Goal: Information Seeking & Learning: Learn about a topic

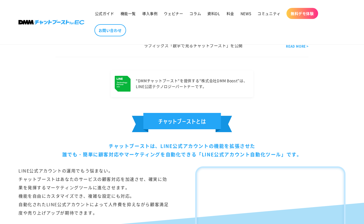
scroll to position [211, 0]
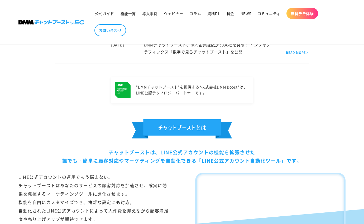
click at [149, 12] on span "導入事例" at bounding box center [149, 13] width 15 height 5
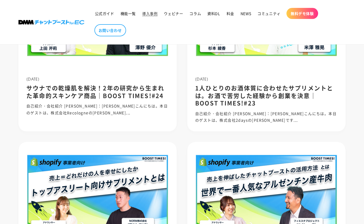
scroll to position [211, 0]
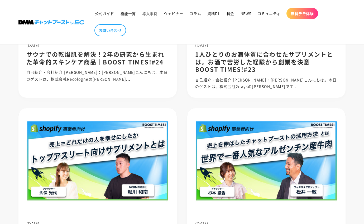
click at [132, 14] on span "機能一覧" at bounding box center [127, 13] width 15 height 5
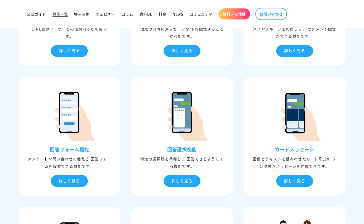
scroll to position [342, 0]
